Goal: Task Accomplishment & Management: Manage account settings

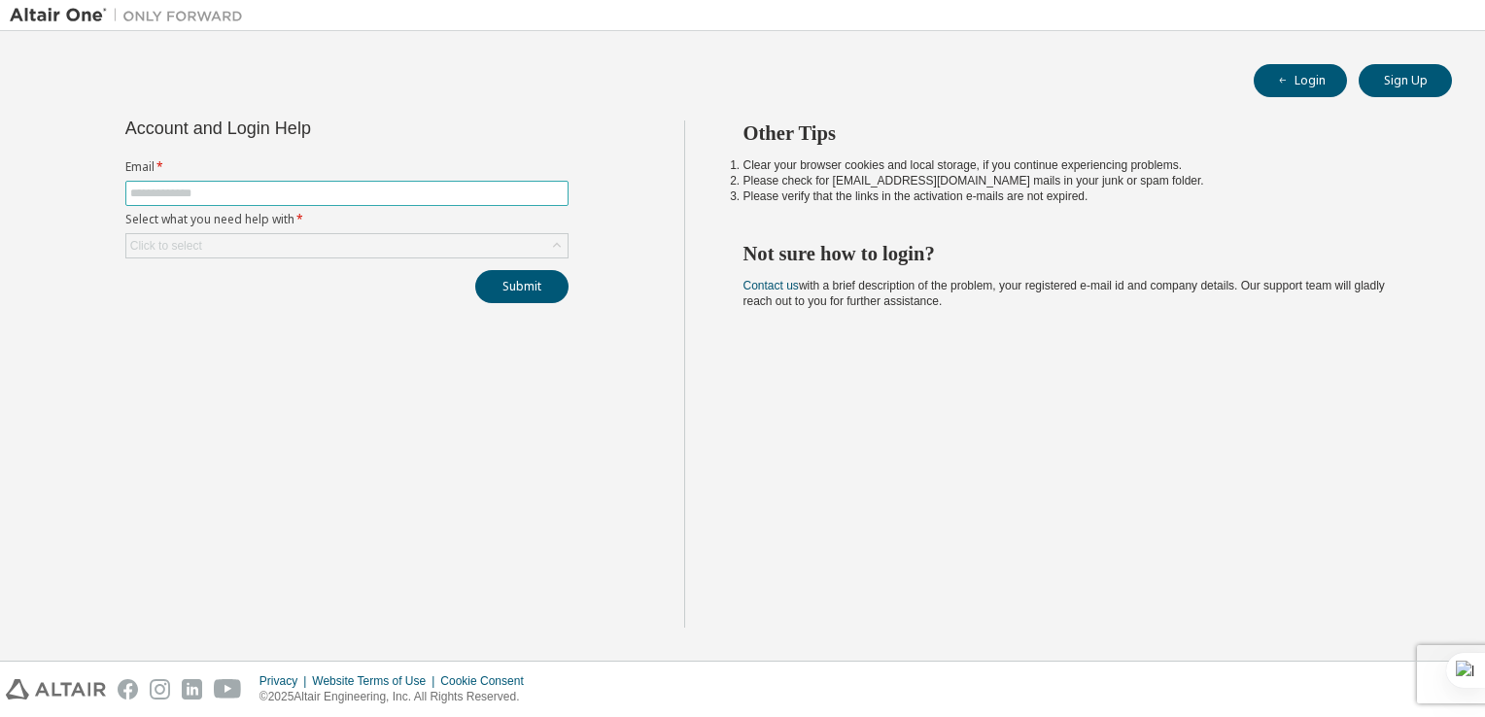
click at [366, 189] on input "text" at bounding box center [347, 194] width 434 height 16
click at [285, 251] on div "Click to select" at bounding box center [346, 245] width 441 height 23
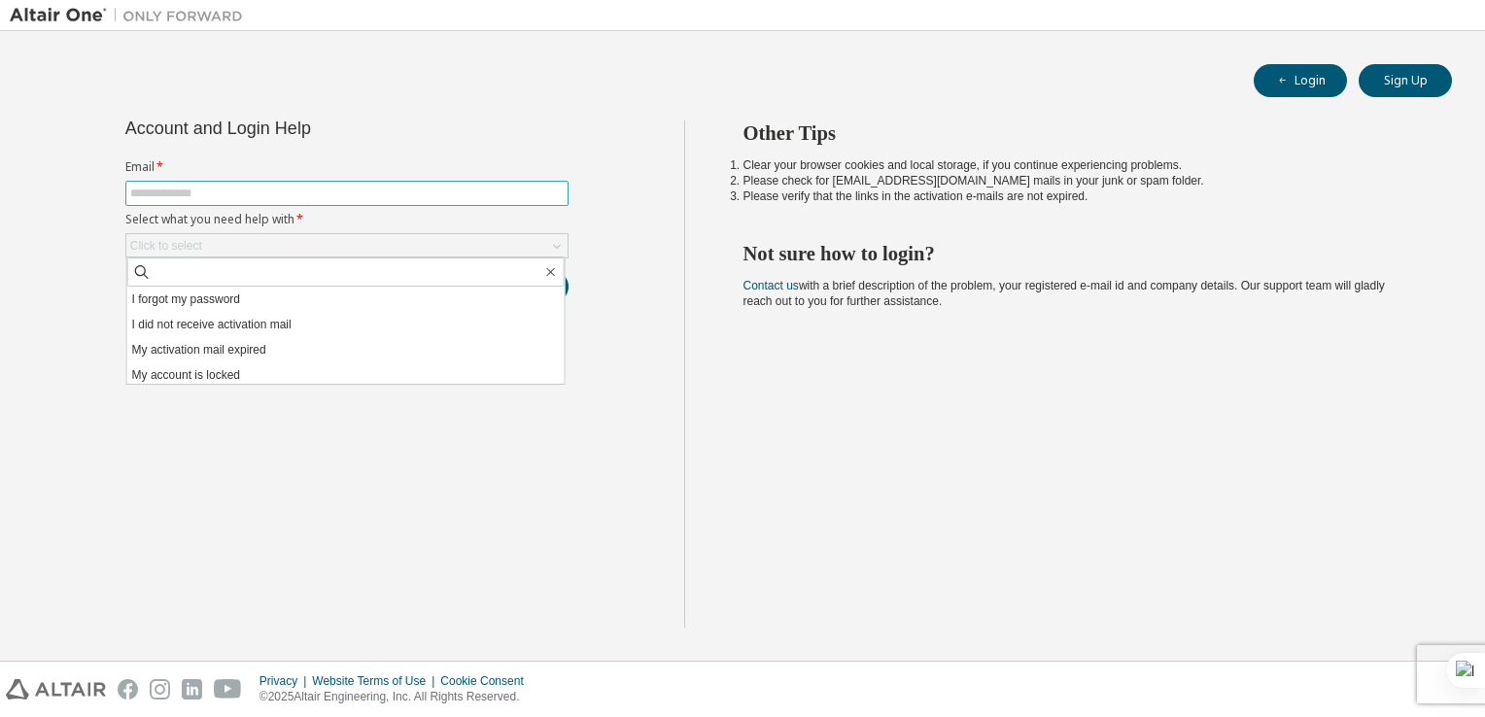
click at [271, 189] on input "text" at bounding box center [347, 194] width 434 height 16
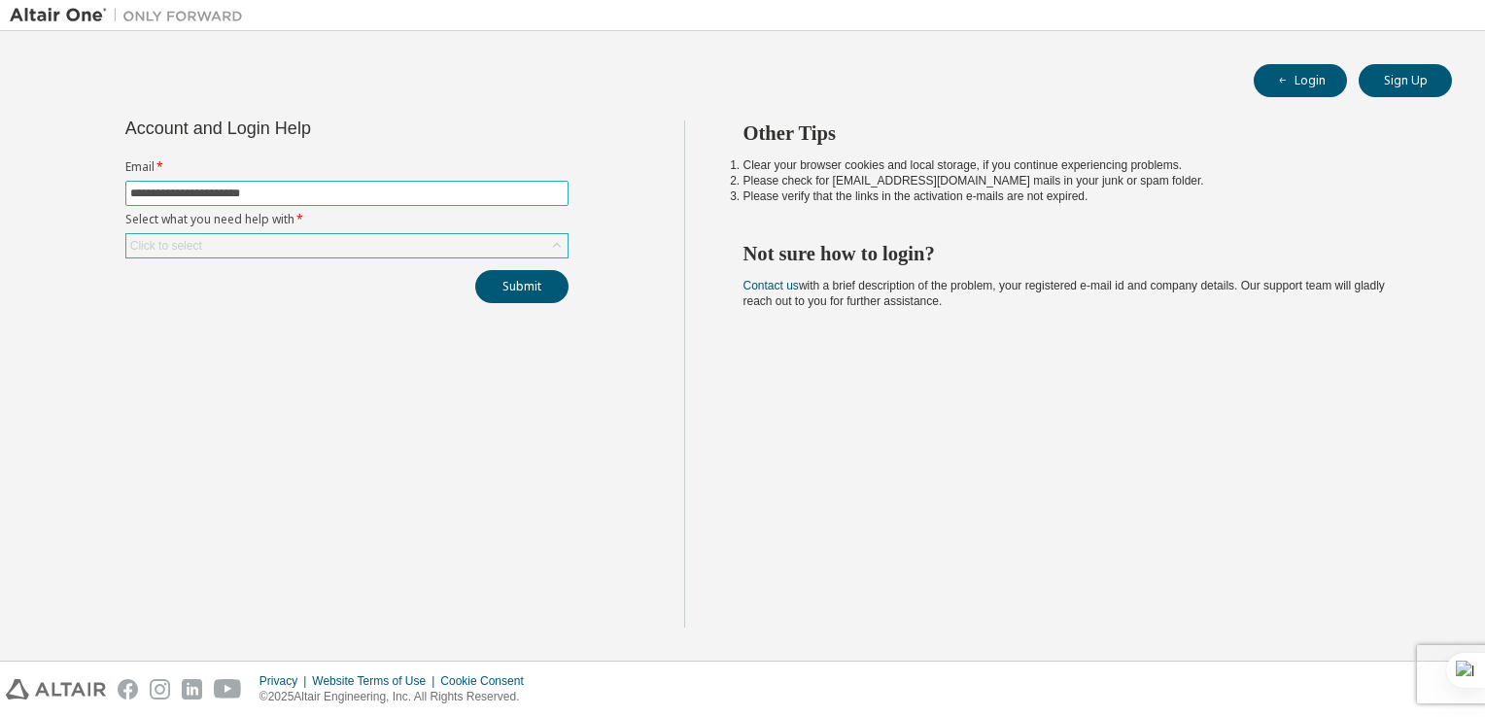
type input "**********"
click at [286, 255] on div "Click to select" at bounding box center [346, 245] width 441 height 23
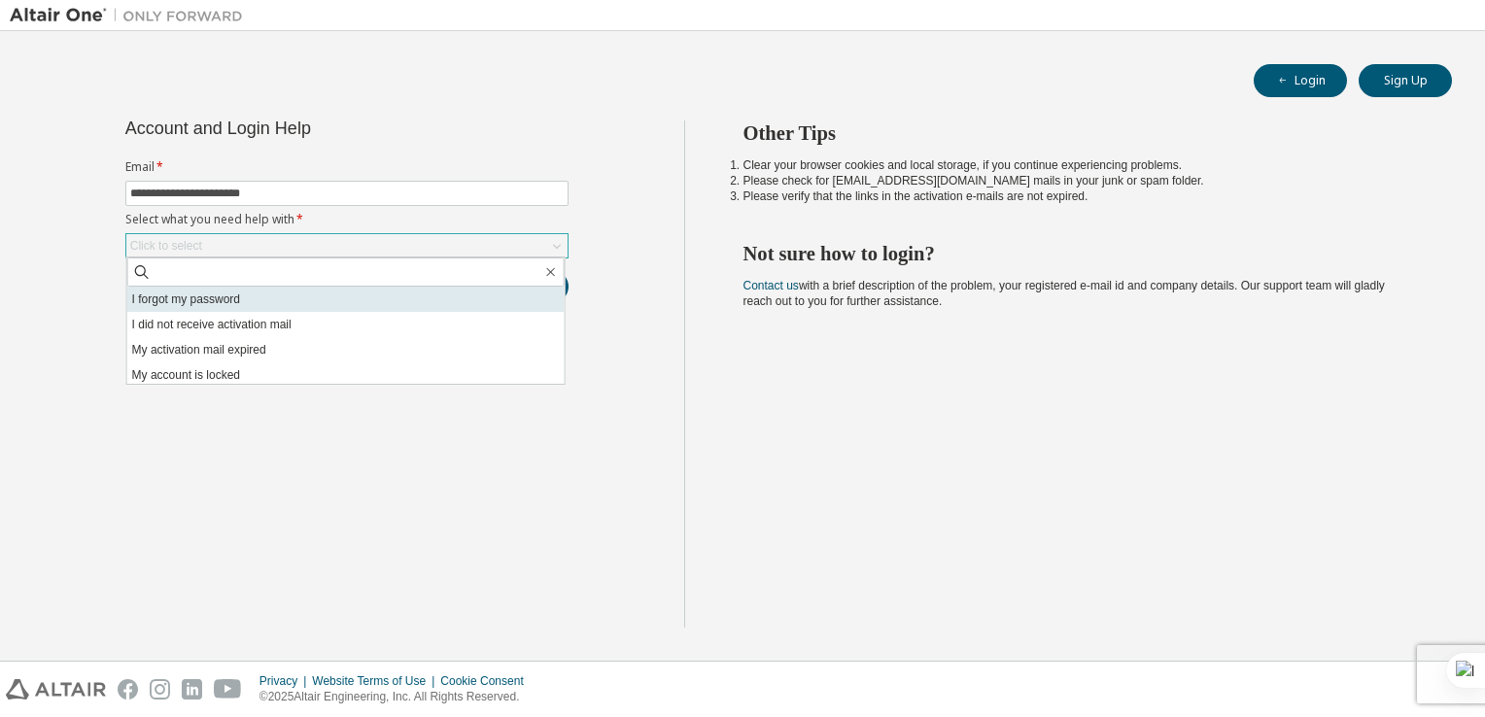
click at [288, 300] on li "I forgot my password" at bounding box center [345, 299] width 437 height 25
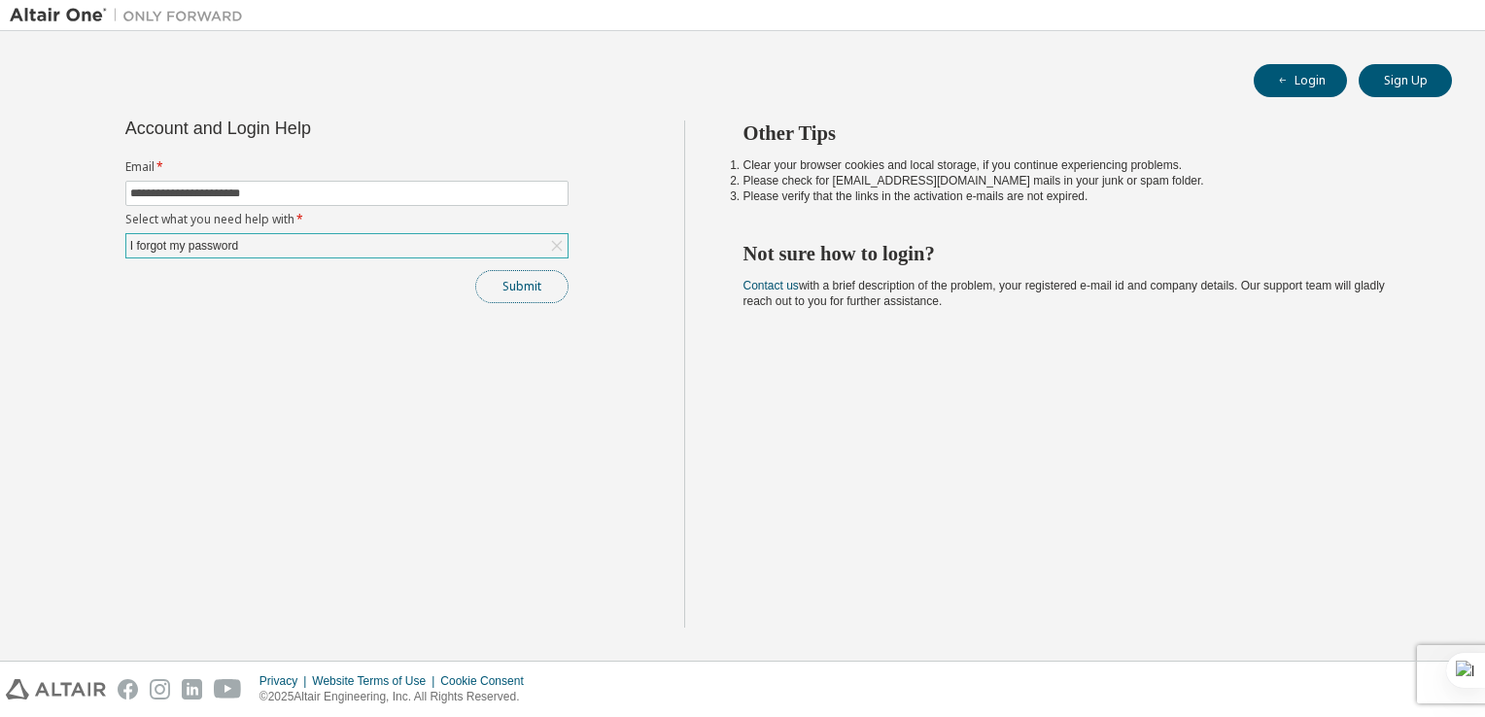
click at [526, 284] on button "Submit" at bounding box center [521, 286] width 93 height 33
click at [337, 240] on div "I forgot my password" at bounding box center [346, 245] width 441 height 23
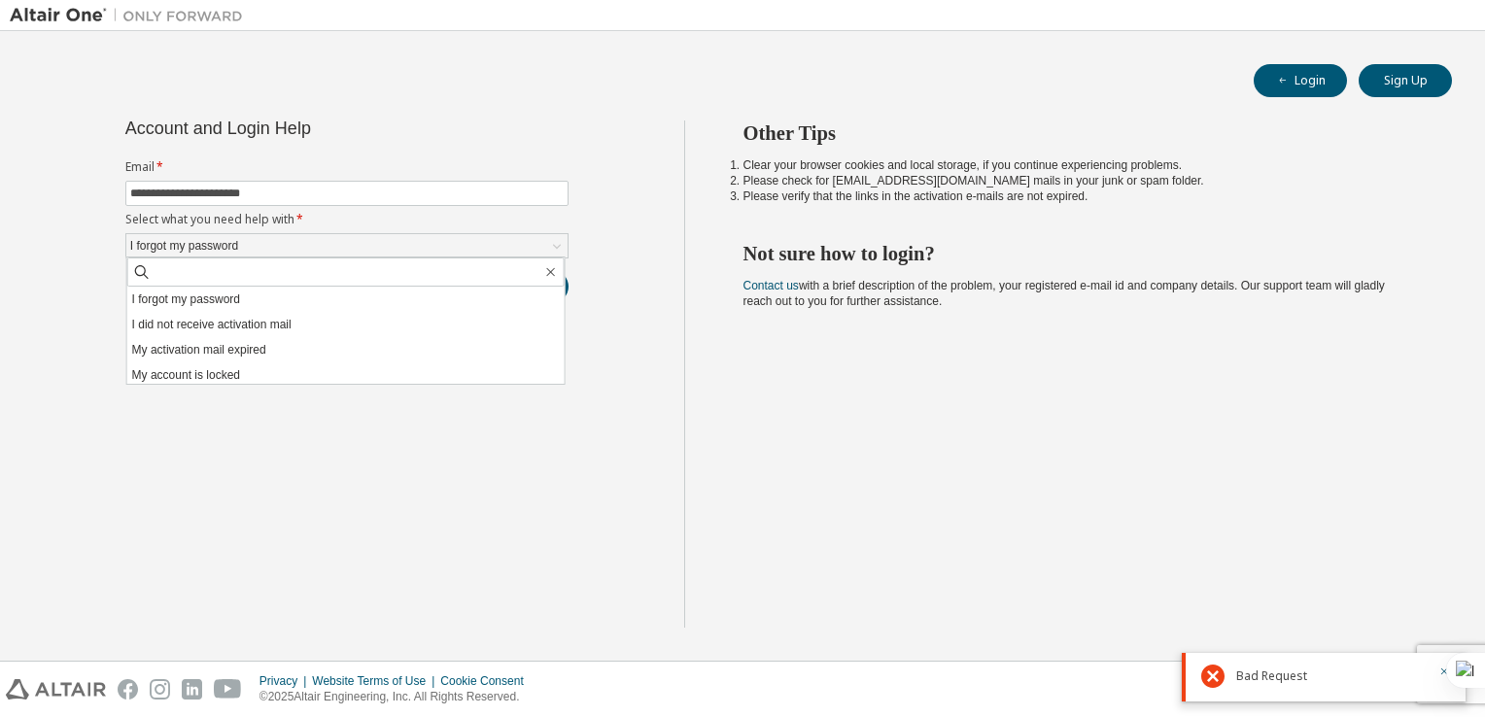
click at [925, 313] on div "Other Tips Clear your browser cookies and local storage, if you continue experi…" at bounding box center [1080, 374] width 792 height 507
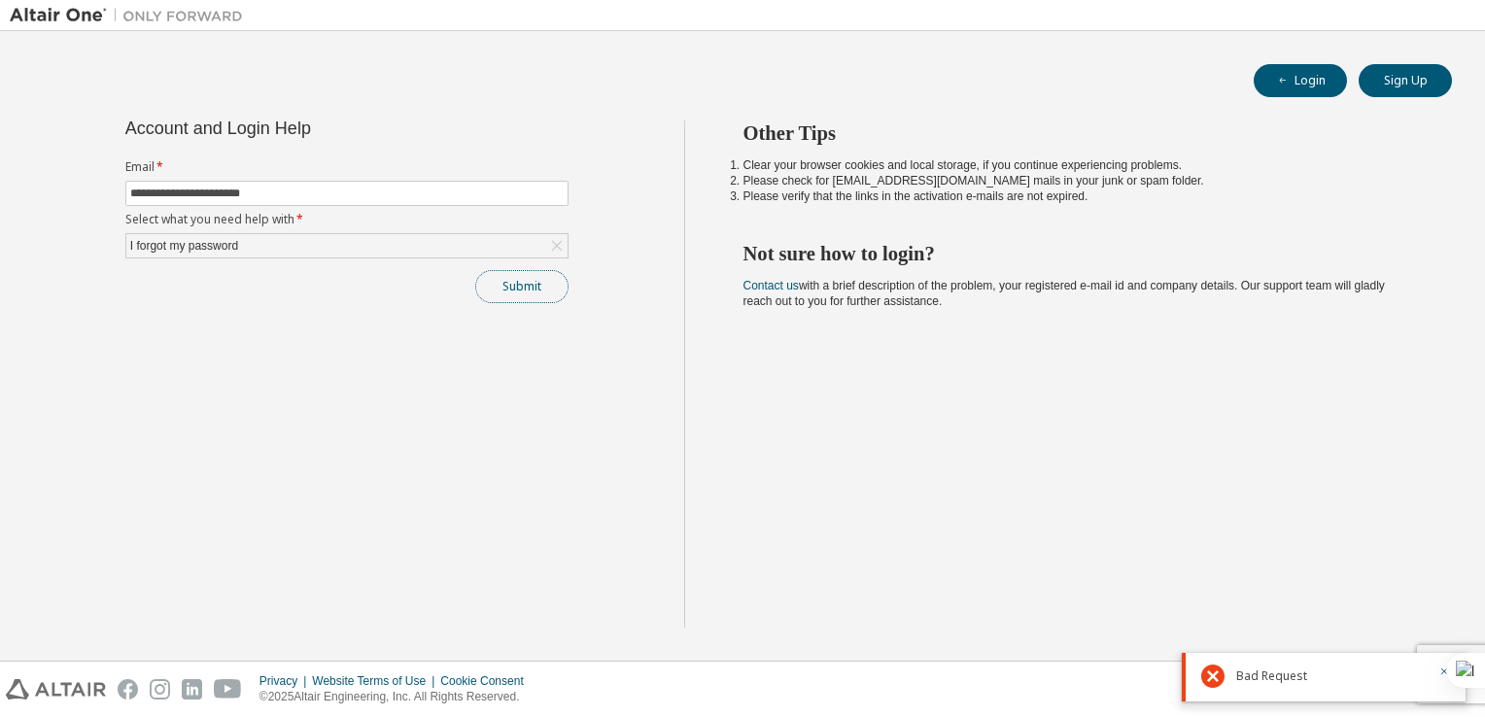
click at [521, 284] on button "Submit" at bounding box center [521, 286] width 93 height 33
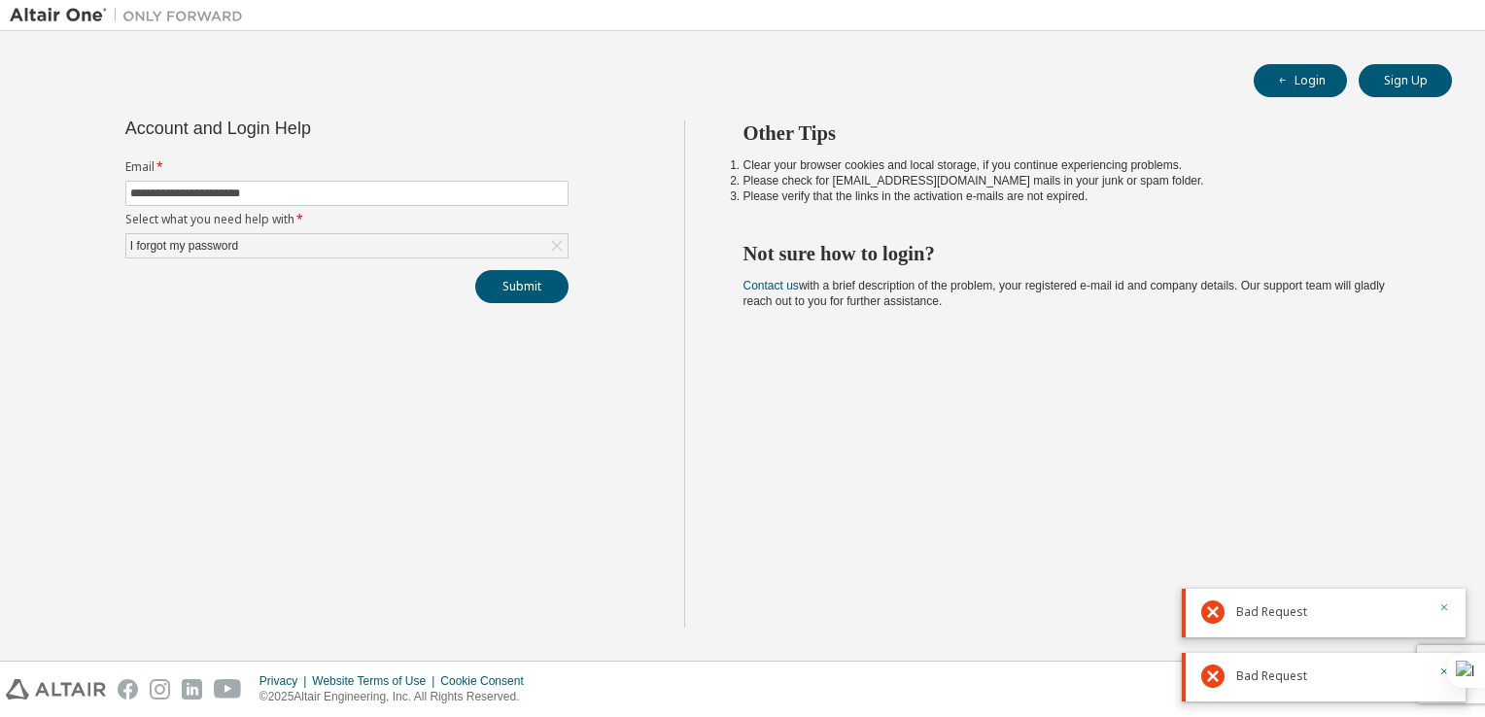
click at [1446, 610] on icon "button" at bounding box center [1445, 608] width 7 height 7
click at [1443, 675] on div at bounding box center [1462, 670] width 47 height 35
click at [300, 193] on input "**********" at bounding box center [347, 194] width 434 height 16
